Goal: Check status: Check status

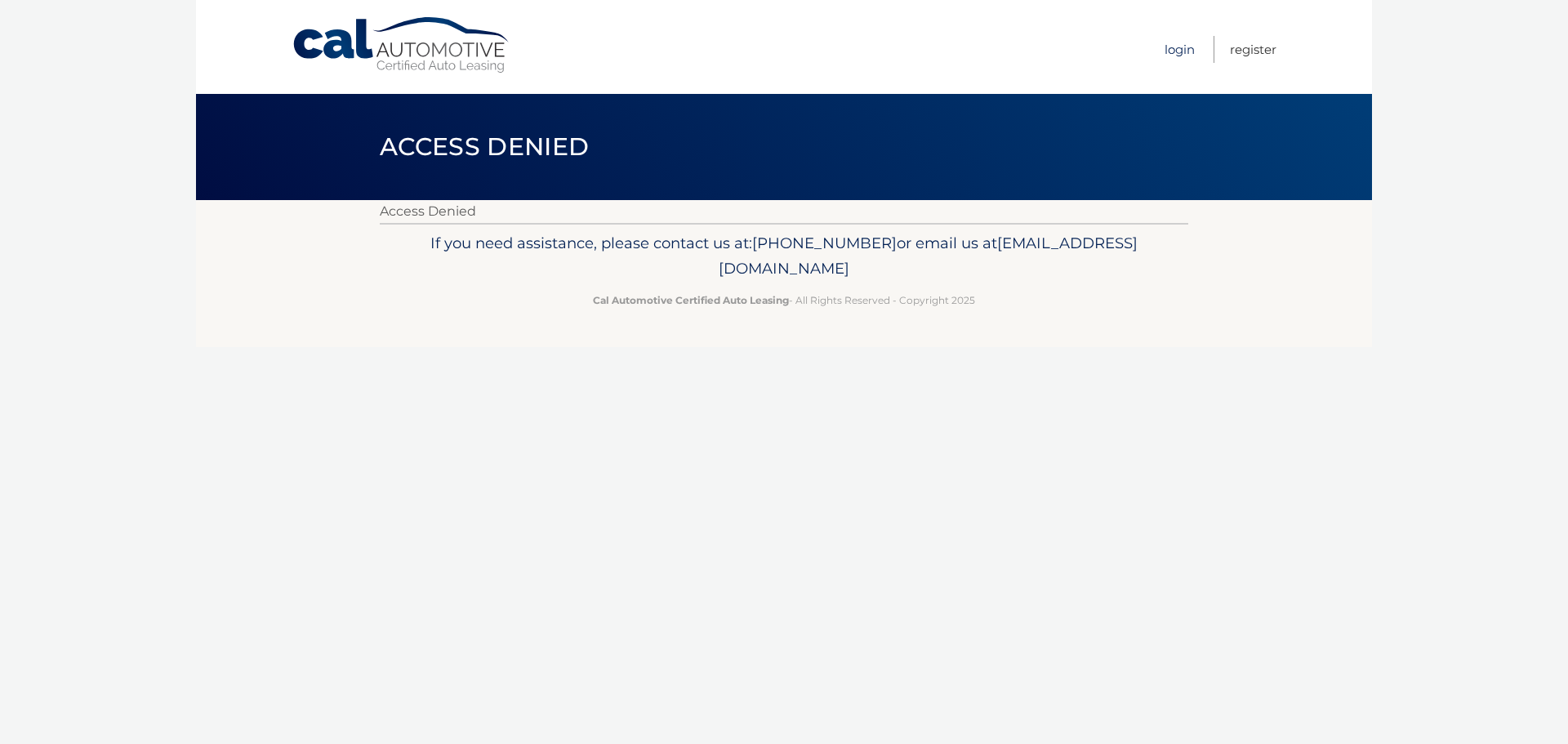
click at [1166, 38] on link "Login" at bounding box center [1179, 50] width 30 height 27
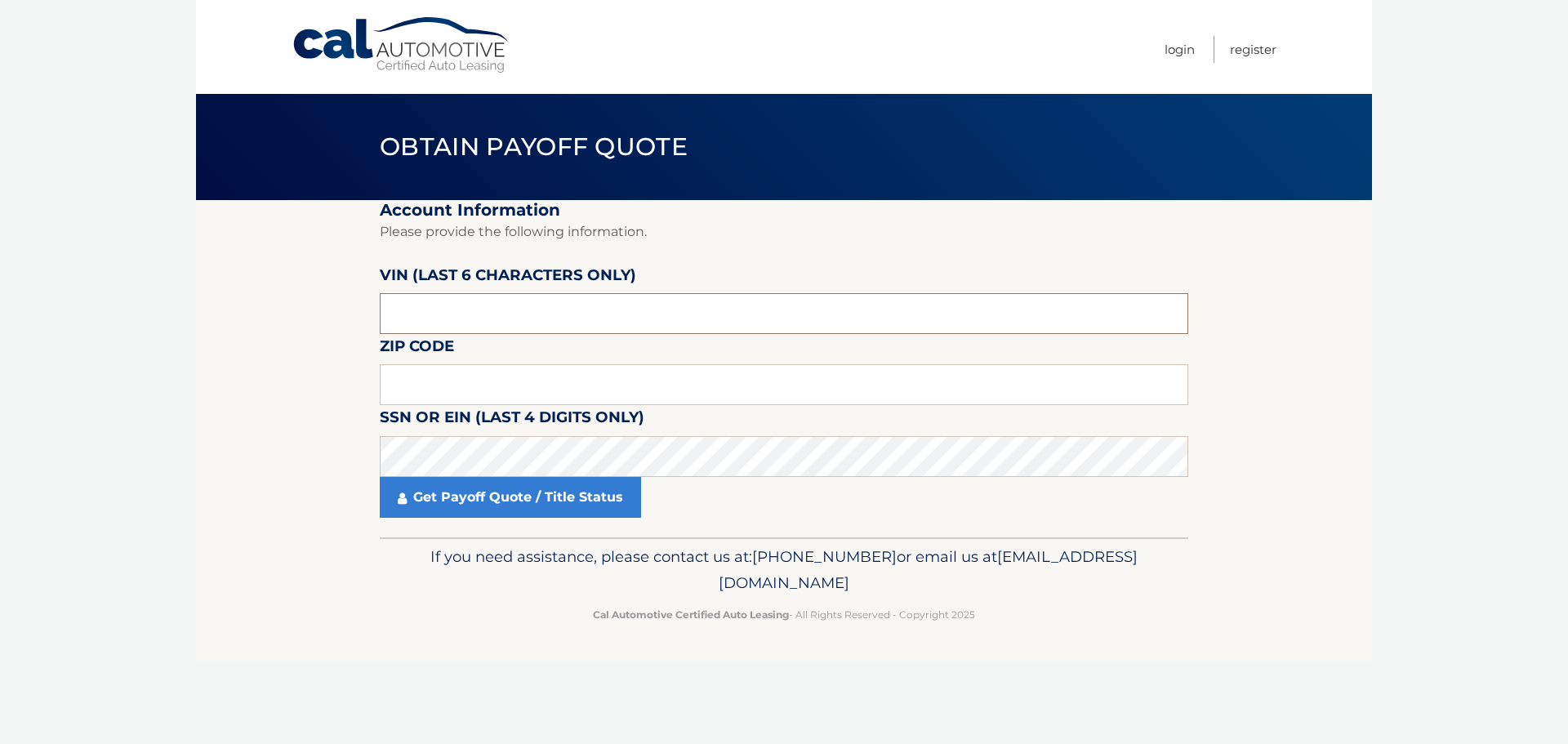
click at [483, 315] on input "text" at bounding box center [784, 313] width 809 height 41
type input "017249"
type input "18976"
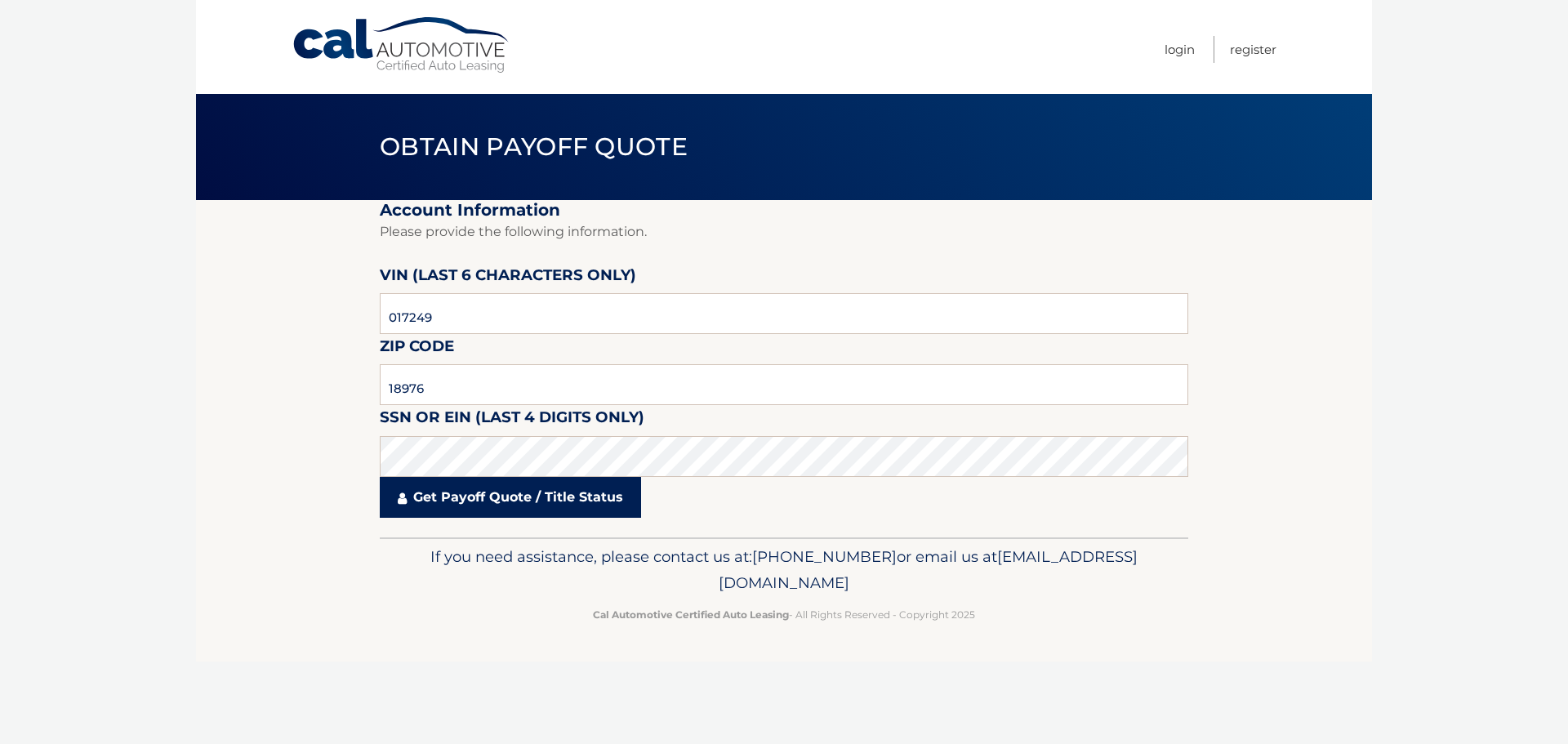
click at [573, 484] on link "Get Payoff Quote / Title Status" at bounding box center [511, 497] width 261 height 41
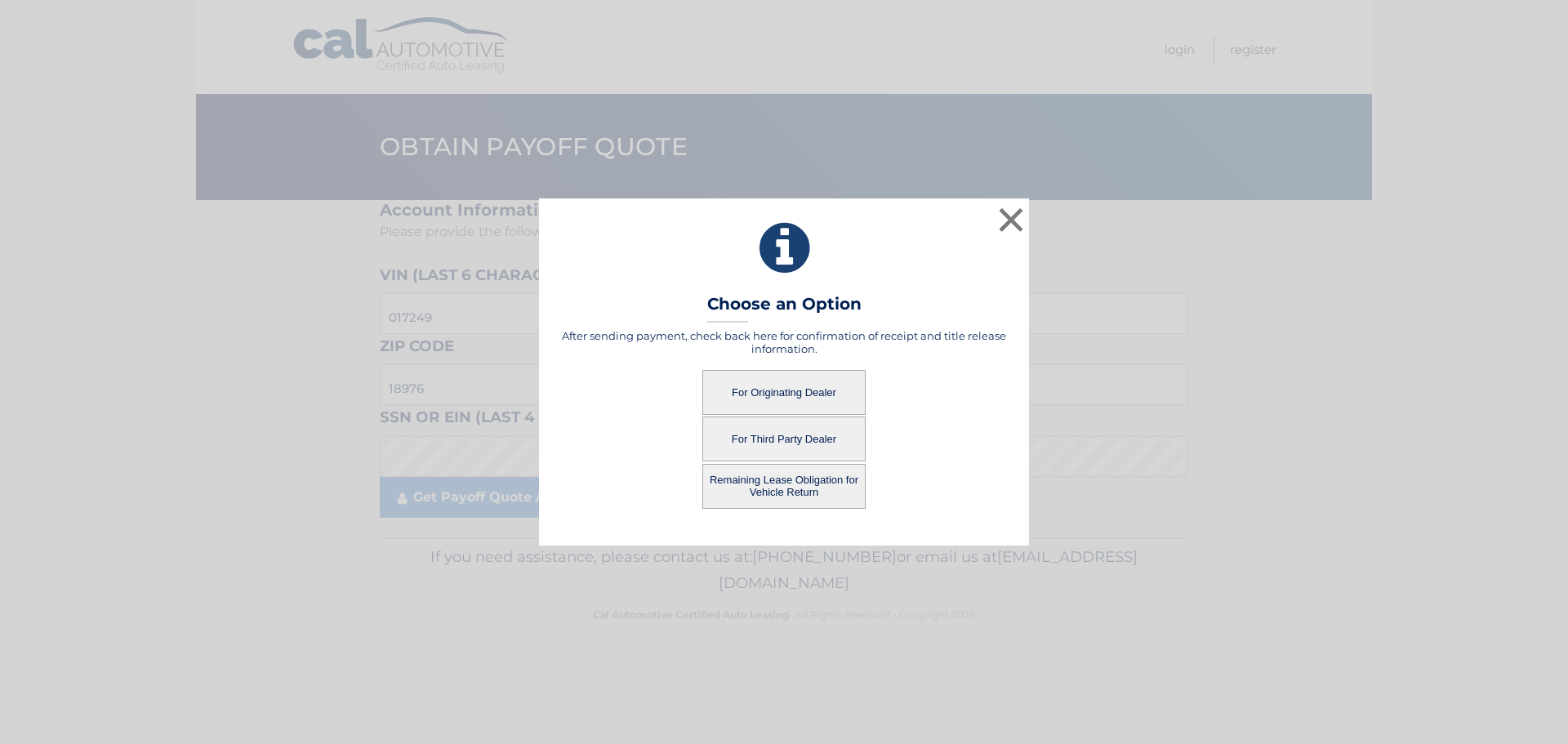
click at [799, 390] on button "For Originating Dealer" at bounding box center [783, 392] width 163 height 45
click at [775, 397] on button "For Originating Dealer" at bounding box center [783, 392] width 163 height 45
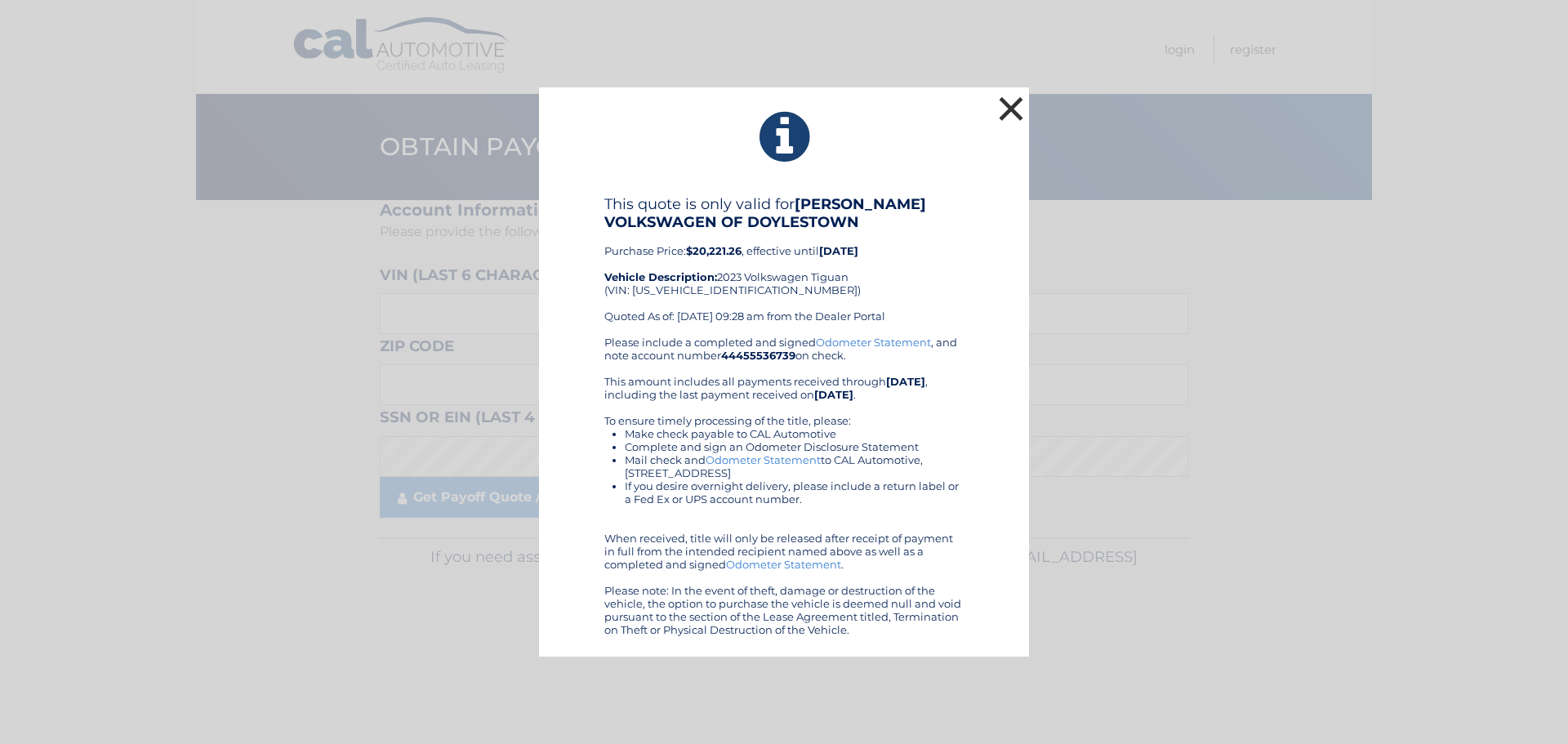
click at [1014, 110] on button "×" at bounding box center [1011, 108] width 32 height 32
